Goal: Find specific page/section: Find specific page/section

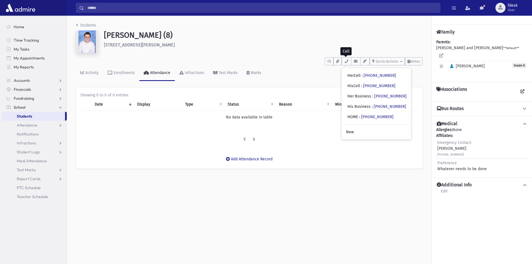
click at [113, 8] on input "Search" at bounding box center [262, 8] width 356 height 10
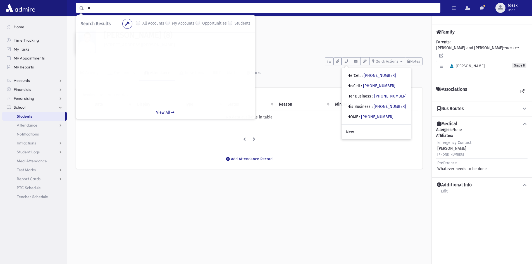
type input "*"
type input "*****"
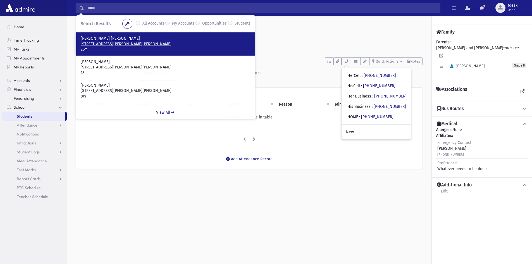
click at [107, 42] on p "168 Theodore Place Thornhill, ON L4J 8E3 CANADA" at bounding box center [166, 44] width 170 height 6
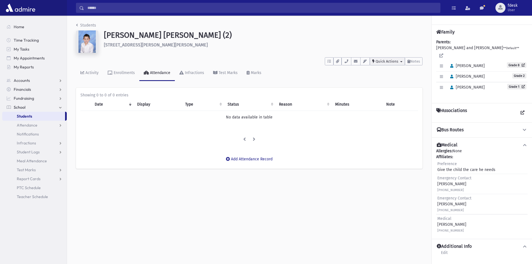
click at [390, 63] on span "Quick Actions" at bounding box center [386, 61] width 23 height 4
click at [411, 63] on span "Notes" at bounding box center [415, 61] width 10 height 4
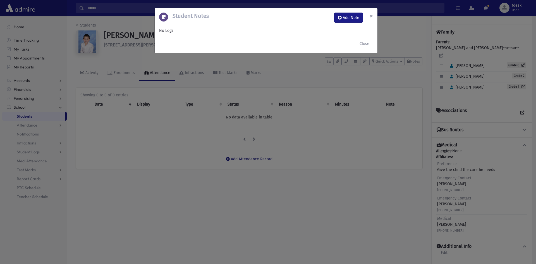
click at [371, 15] on span "×" at bounding box center [371, 16] width 3 height 8
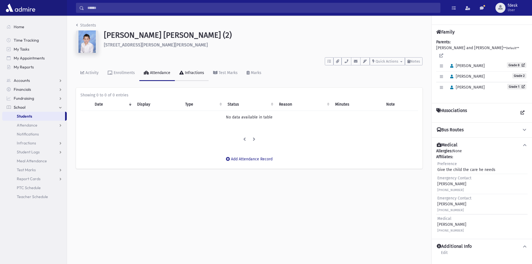
click at [193, 77] on link "Infractions" at bounding box center [192, 73] width 34 height 16
click at [221, 75] on link "Test Marks" at bounding box center [226, 73] width 34 height 16
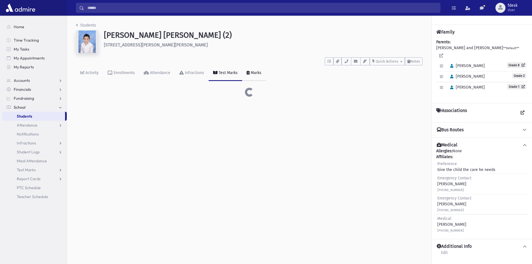
click at [250, 73] on div "Marks" at bounding box center [256, 72] width 12 height 5
click at [119, 76] on link "Enrollments" at bounding box center [121, 73] width 36 height 16
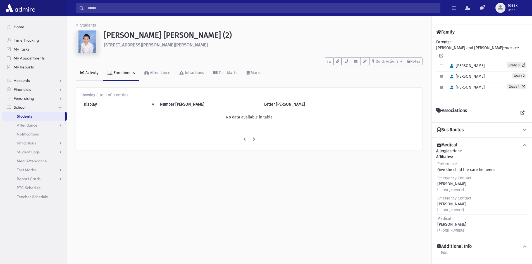
click at [89, 76] on link "Activity" at bounding box center [89, 73] width 27 height 16
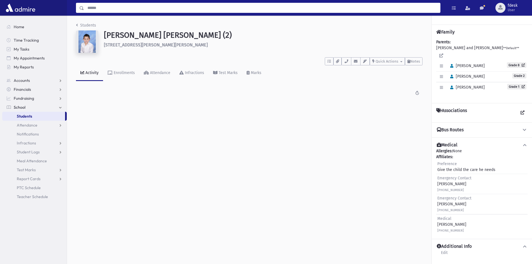
click at [107, 10] on input "Search" at bounding box center [262, 8] width 356 height 10
type input "*****"
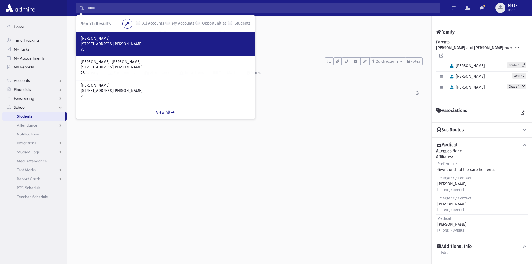
click at [113, 45] on p "126 Ranee Avenue Toronto, ON M6A 1N4 CANADA" at bounding box center [166, 44] width 170 height 6
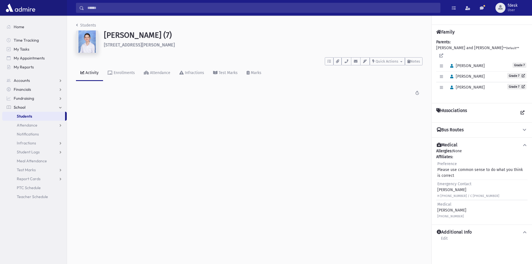
click at [92, 74] on div "Activity" at bounding box center [91, 72] width 14 height 5
click at [114, 74] on div "Enrollments" at bounding box center [124, 72] width 22 height 5
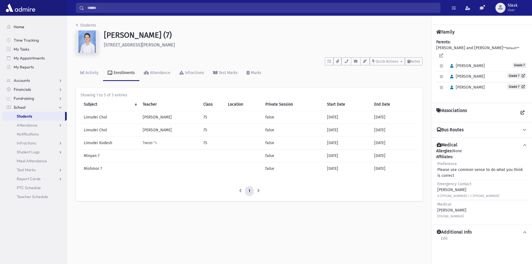
click at [34, 27] on link "Home" at bounding box center [34, 26] width 64 height 9
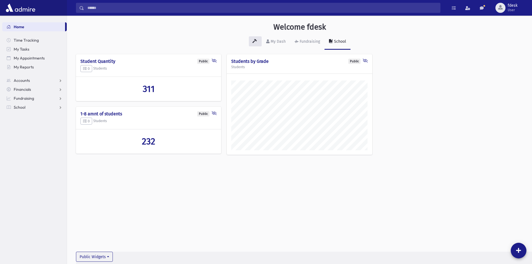
scroll to position [261, 465]
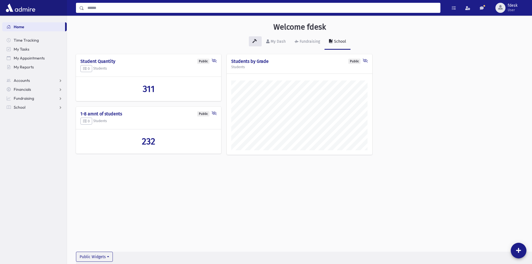
click at [101, 7] on input "Search" at bounding box center [262, 8] width 356 height 10
type input "******"
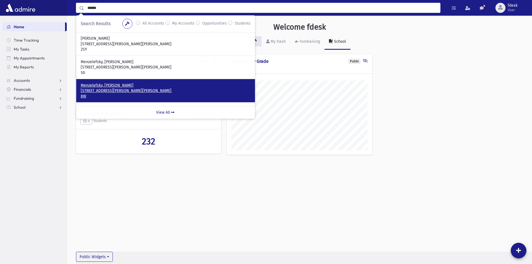
click at [118, 88] on p "74 Esther Crescent Thornhill, ON L4J 3L4 CANADA" at bounding box center [166, 91] width 170 height 6
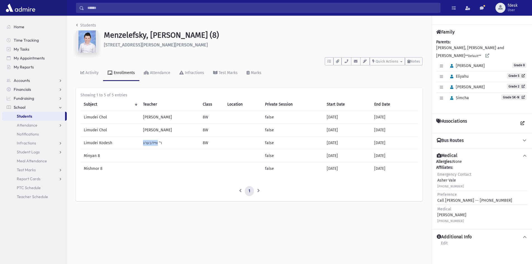
drag, startPoint x: 143, startPoint y: 142, endPoint x: 157, endPoint y: 142, distance: 13.1
click at [157, 142] on td "ר' וויידבערג" at bounding box center [169, 143] width 59 height 13
copy td "וויידבערג"
click at [100, 7] on input "Search" at bounding box center [262, 8] width 356 height 10
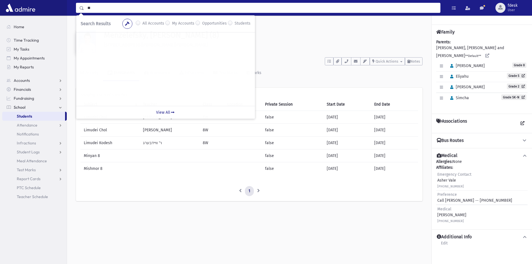
type input "*"
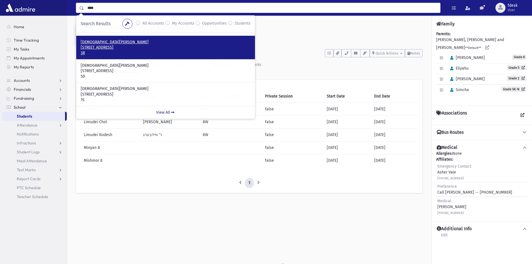
scroll to position [13, 0]
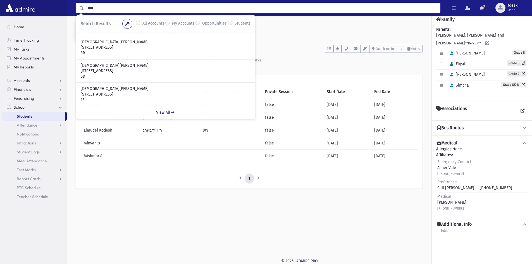
drag, startPoint x: 99, startPoint y: 7, endPoint x: 87, endPoint y: 8, distance: 12.0
click at [87, 8] on input "****" at bounding box center [262, 8] width 356 height 10
type input "*****"
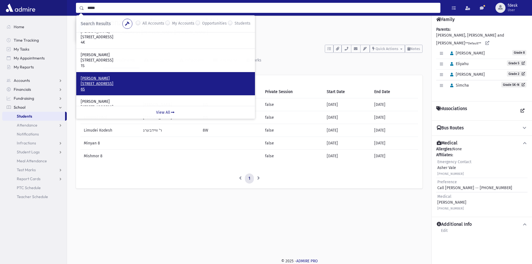
scroll to position [0, 0]
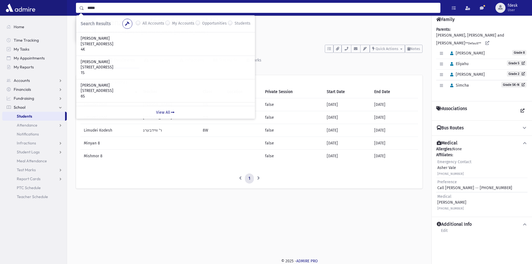
drag, startPoint x: 99, startPoint y: 9, endPoint x: 86, endPoint y: 7, distance: 13.3
click at [86, 7] on input "*****" at bounding box center [262, 8] width 356 height 10
